Goal: Use online tool/utility: Utilize a website feature to perform a specific function

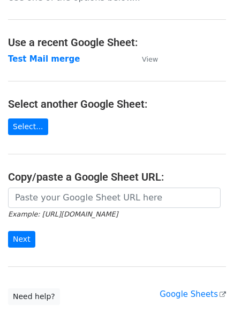
scroll to position [33, 0]
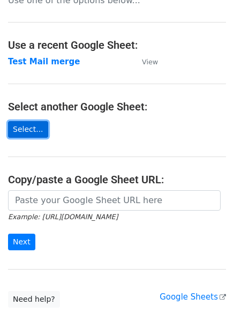
click at [27, 130] on link "Select..." at bounding box center [28, 129] width 40 height 17
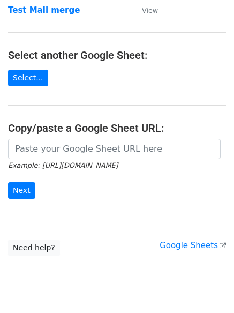
scroll to position [86, 0]
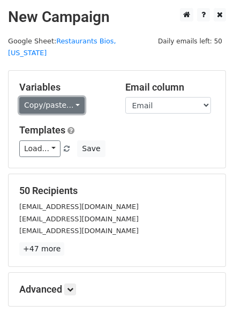
click at [64, 99] on link "Copy/paste..." at bounding box center [51, 105] width 65 height 17
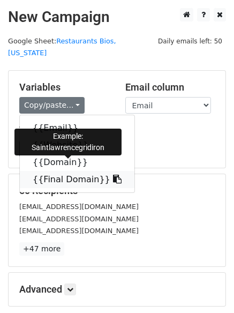
click at [113, 175] on icon at bounding box center [117, 179] width 9 height 9
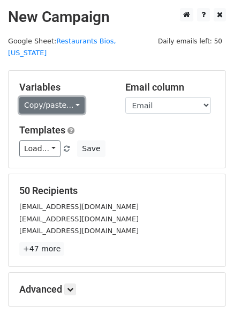
click at [47, 97] on link "Copy/paste..." at bounding box center [51, 105] width 65 height 17
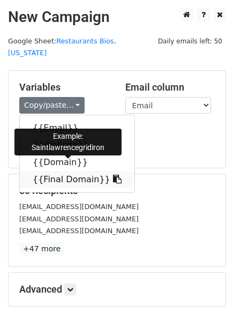
click at [113, 175] on icon at bounding box center [117, 179] width 9 height 9
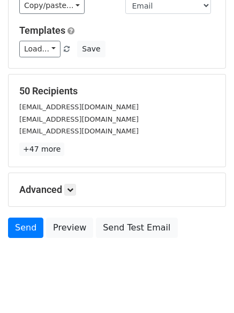
scroll to position [103, 0]
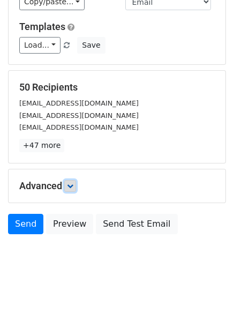
click at [73, 183] on icon at bounding box center [70, 186] width 6 height 6
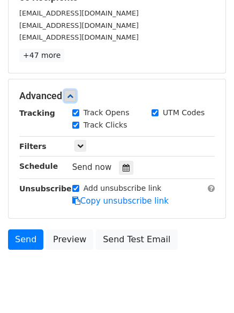
scroll to position [208, 0]
